Goal: Transaction & Acquisition: Purchase product/service

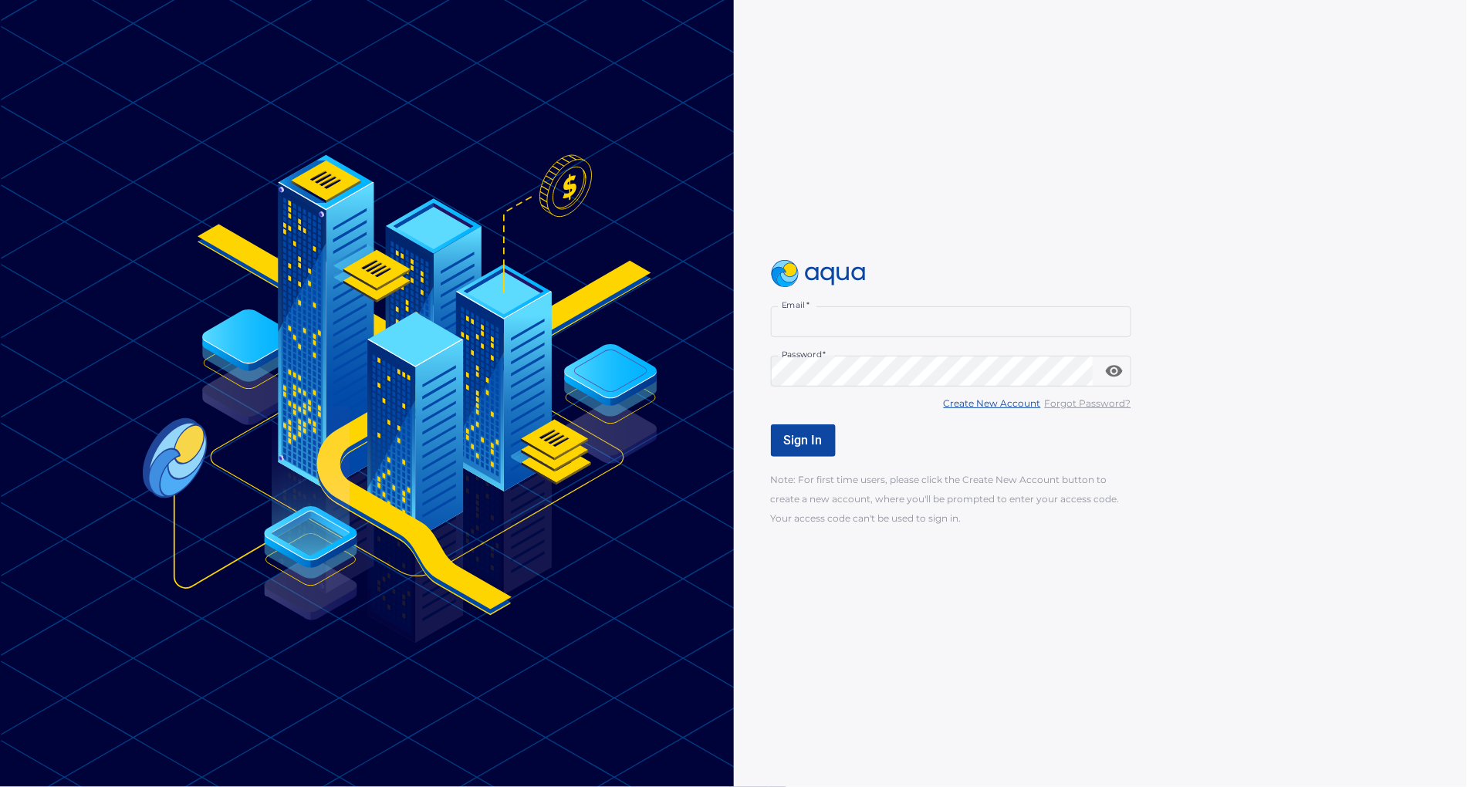
type input "**********"
click at [1283, 585] on div "**********" at bounding box center [1132, 393] width 722 height 787
click at [792, 434] on span "Sign In" at bounding box center [803, 440] width 39 height 15
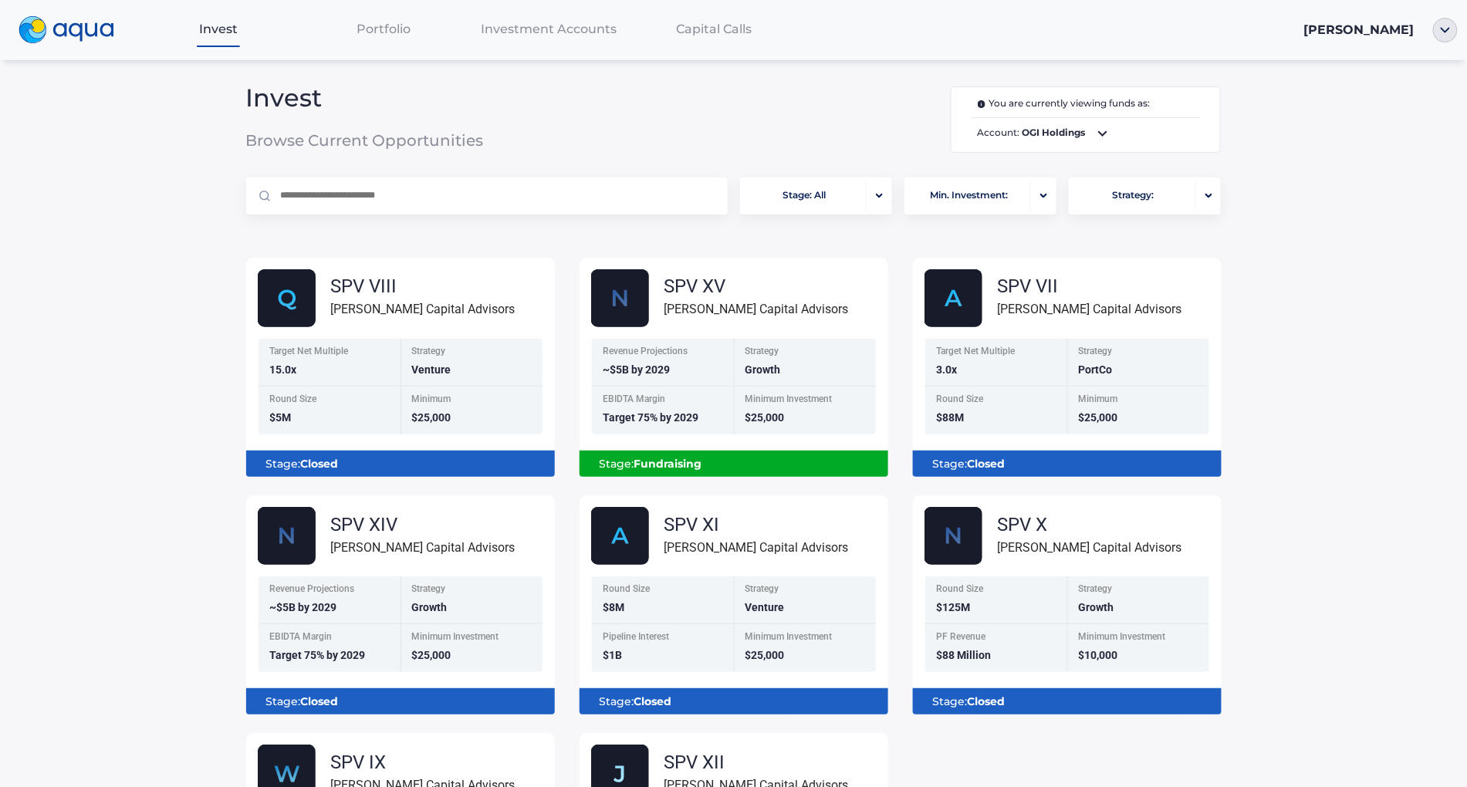
click at [1094, 130] on icon at bounding box center [1103, 133] width 19 height 19
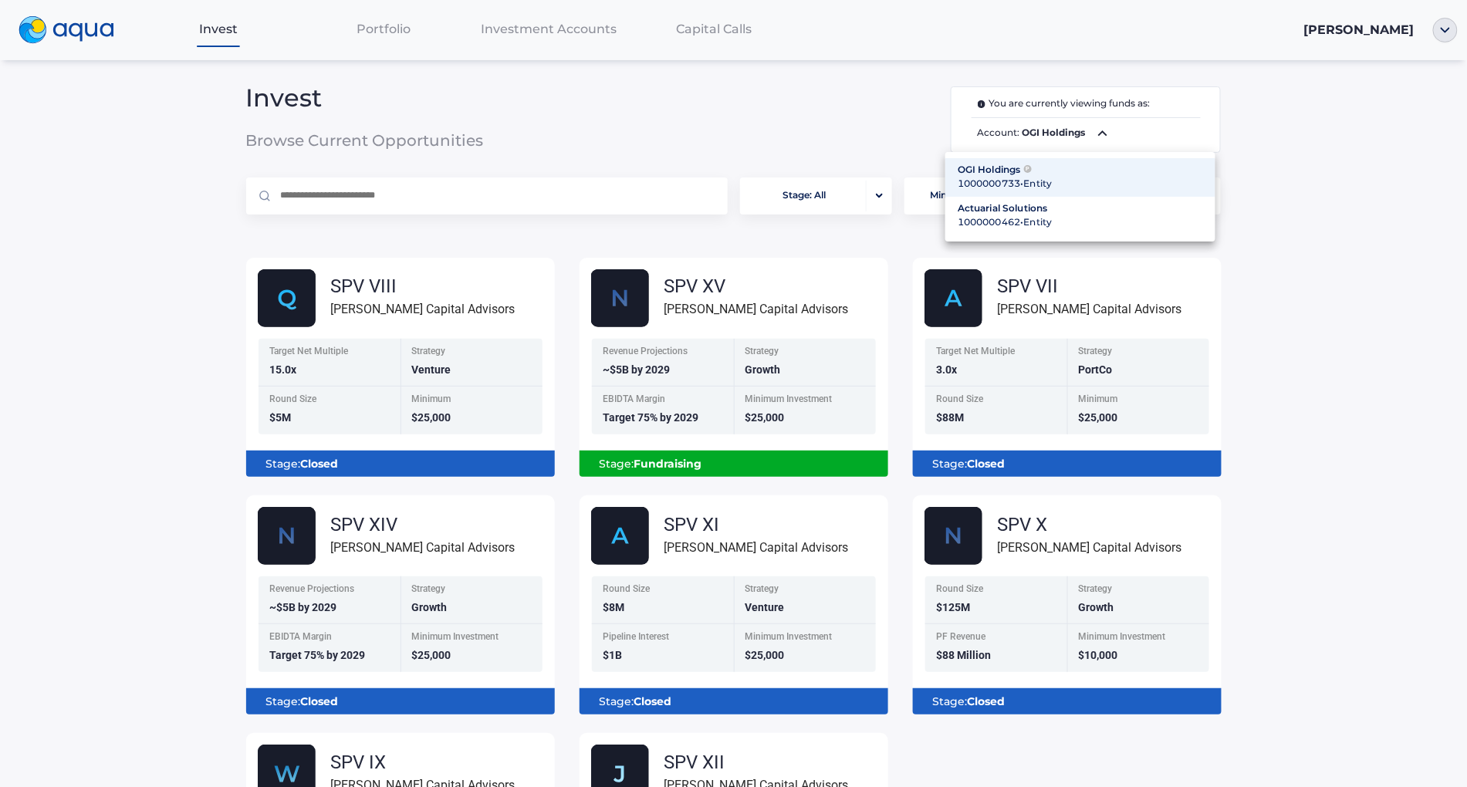
click at [1276, 232] on div at bounding box center [733, 393] width 1467 height 787
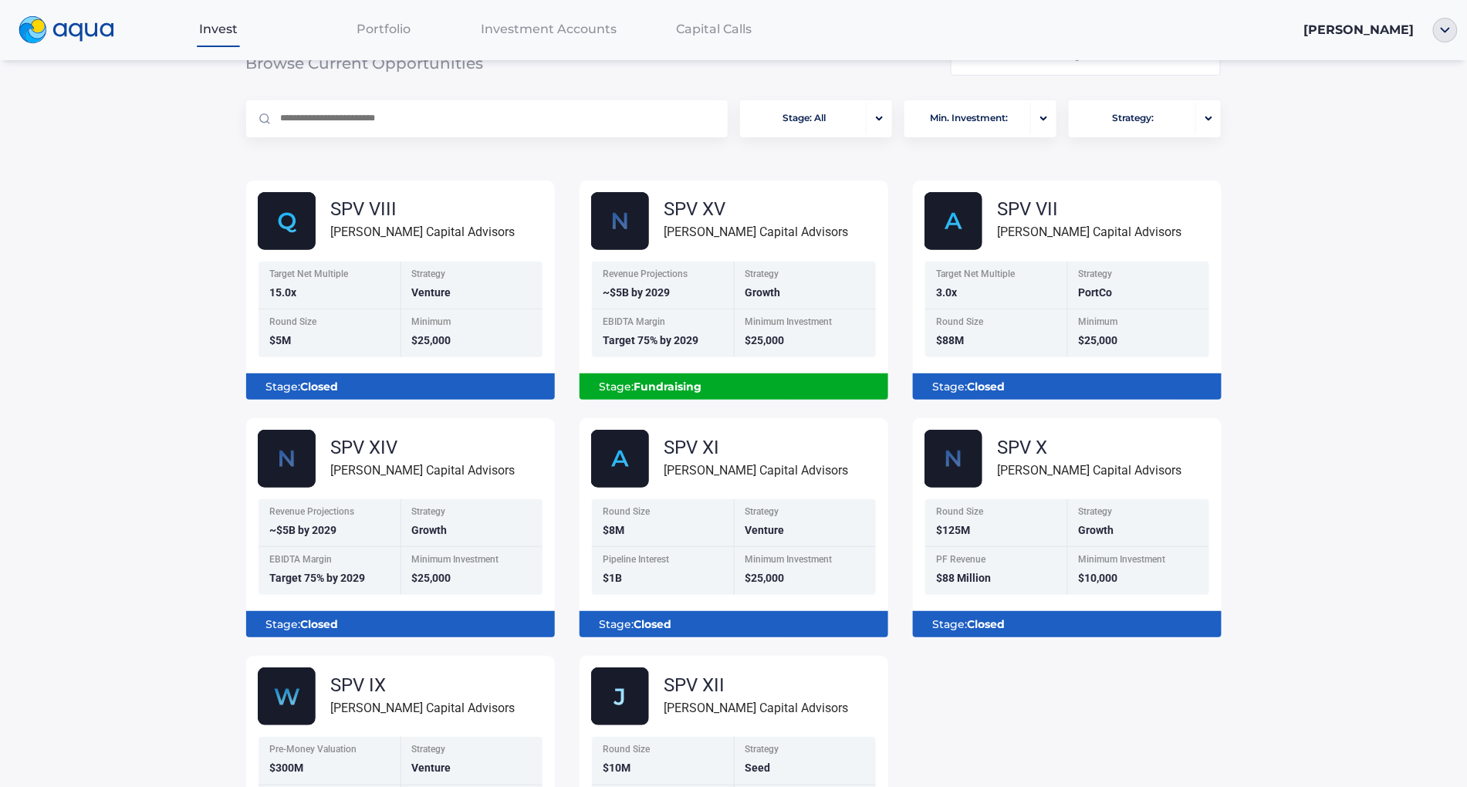
scroll to position [77, 0]
click at [737, 384] on div "Stage: Fundraising" at bounding box center [733, 387] width 287 height 26
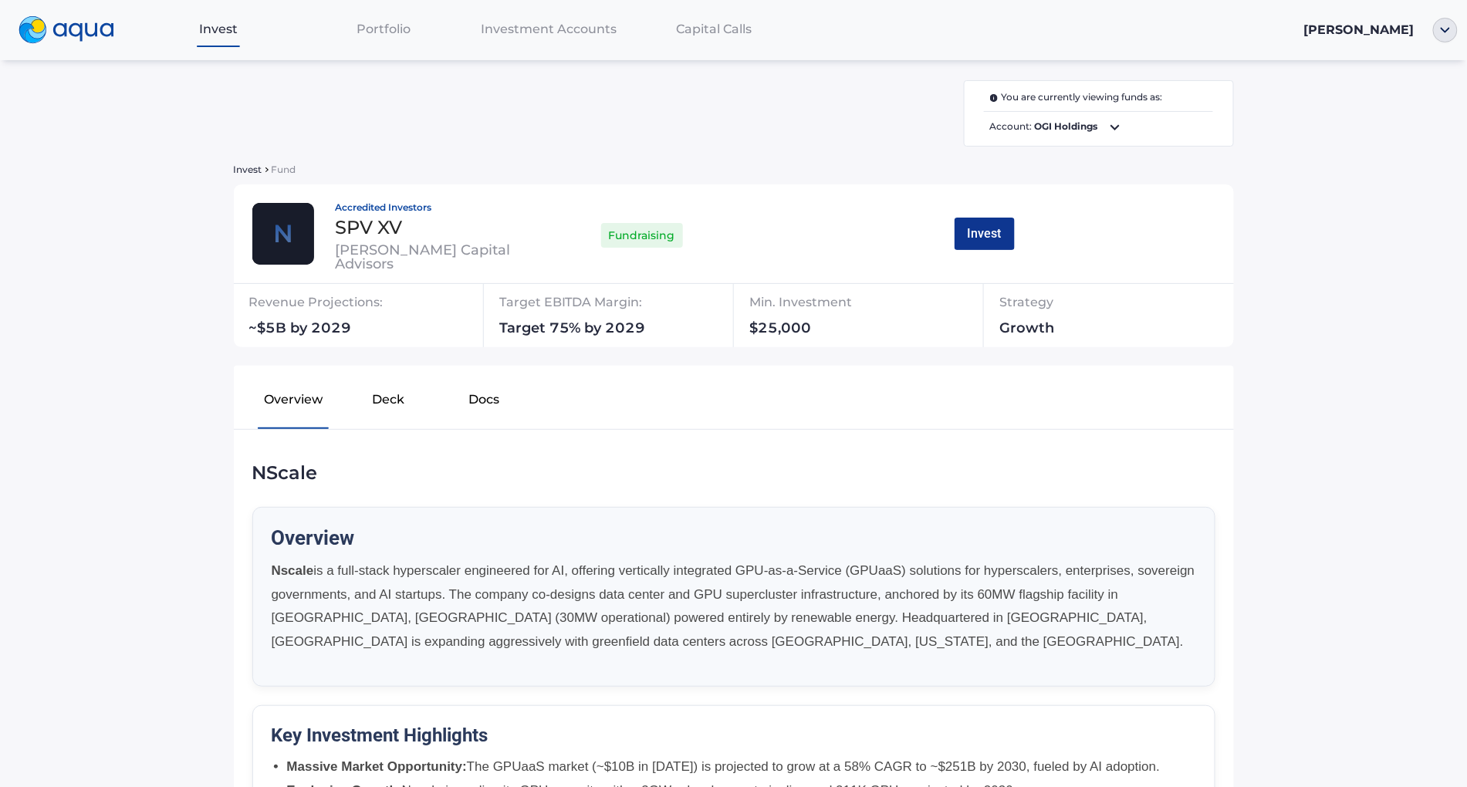
click at [984, 232] on button "Invest" at bounding box center [985, 234] width 60 height 32
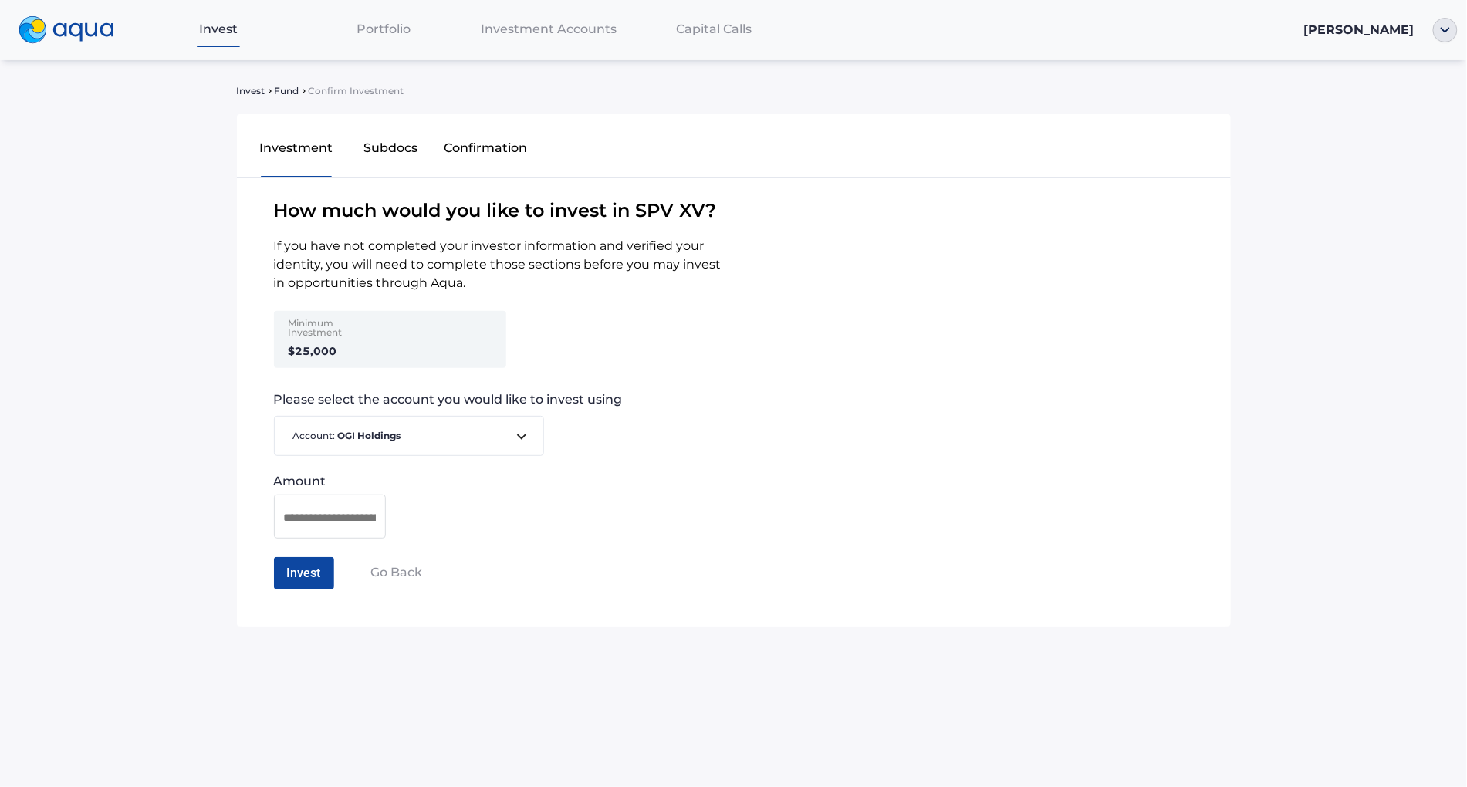
click at [345, 343] on div "Minimum Investment $25,000" at bounding box center [337, 339] width 120 height 57
click at [343, 353] on div "Minimum Investment $25,000" at bounding box center [337, 339] width 120 height 57
click at [315, 515] on input at bounding box center [330, 517] width 92 height 19
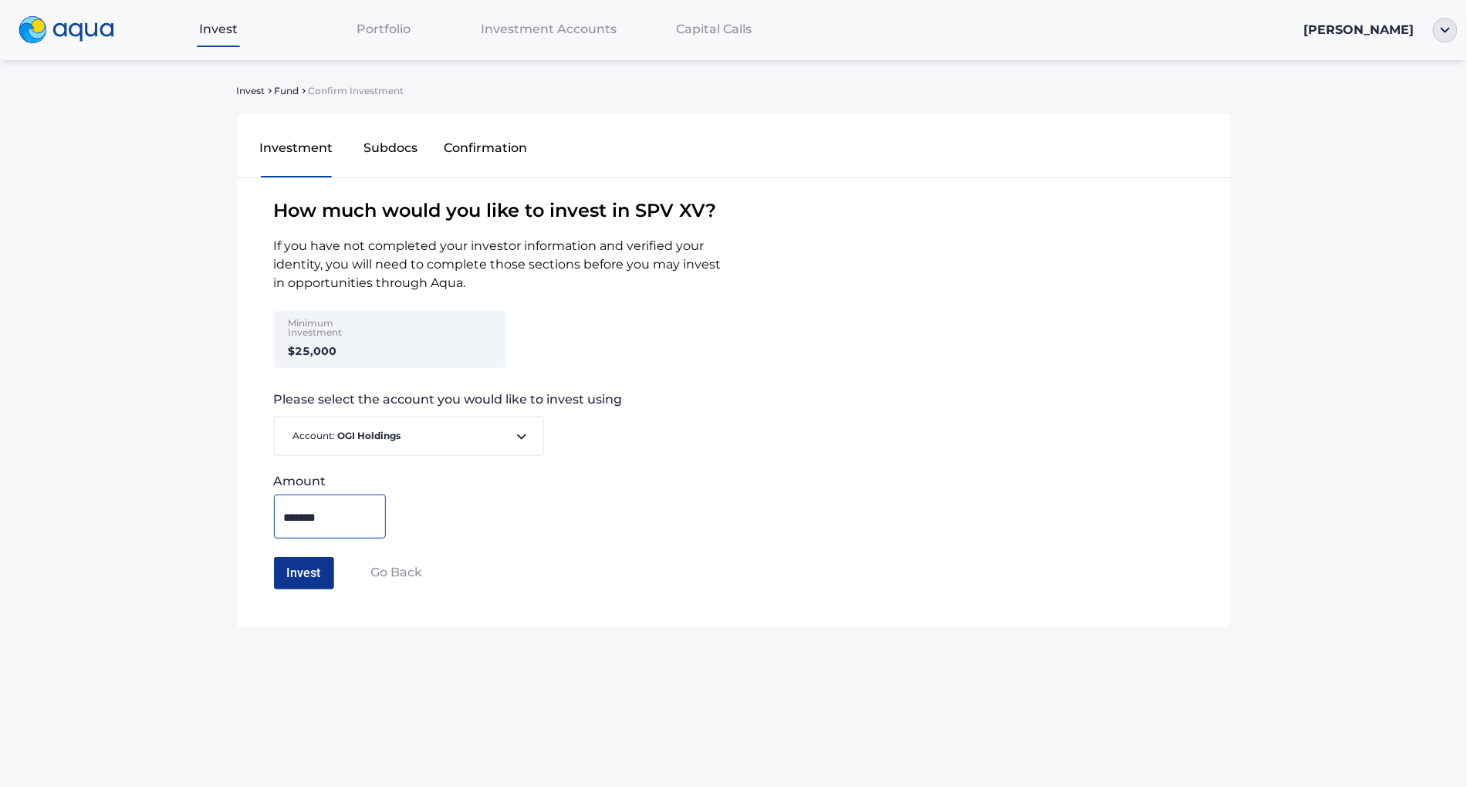
type input "*******"
click at [293, 568] on button "Invest" at bounding box center [304, 573] width 60 height 32
click at [325, 582] on button "Confirm Investment" at bounding box center [342, 573] width 136 height 32
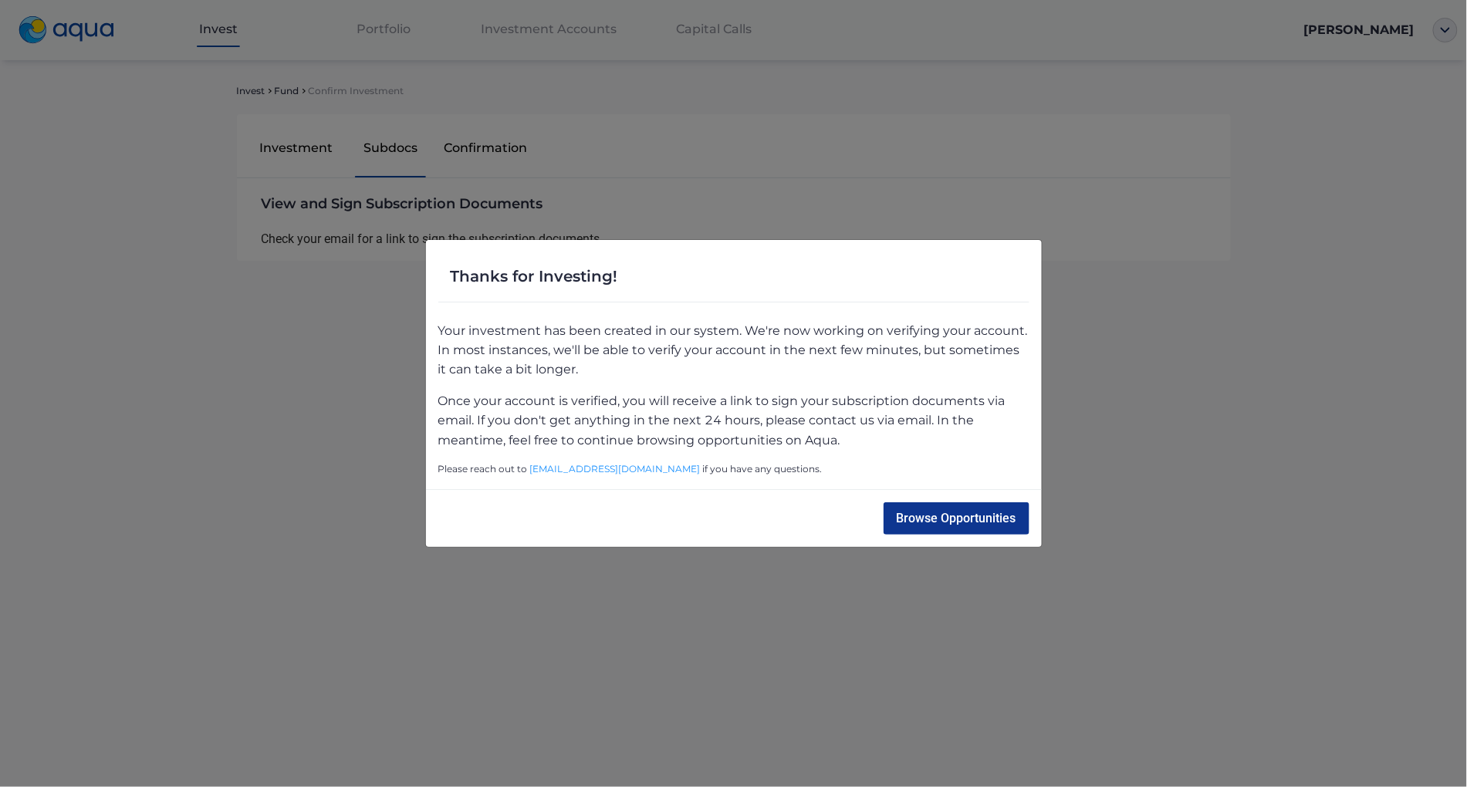
click at [938, 515] on button "Browse Opportunities" at bounding box center [957, 518] width 146 height 32
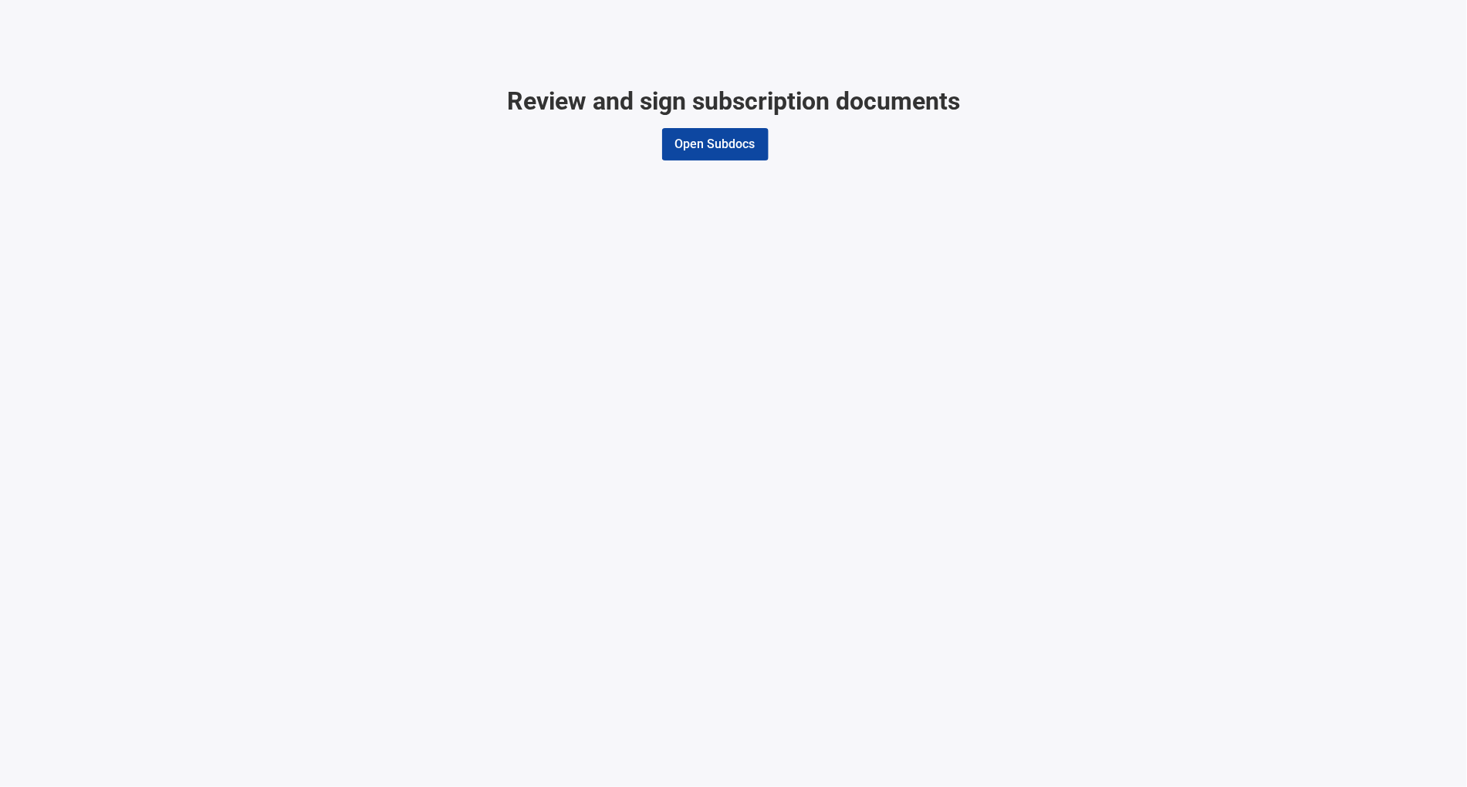
click at [1173, 427] on div "Review and sign subscription documents Open Subdocs" at bounding box center [733, 393] width 1467 height 787
click at [728, 144] on button "Open Subdocs" at bounding box center [715, 144] width 106 height 32
